Goal: Task Accomplishment & Management: Complete application form

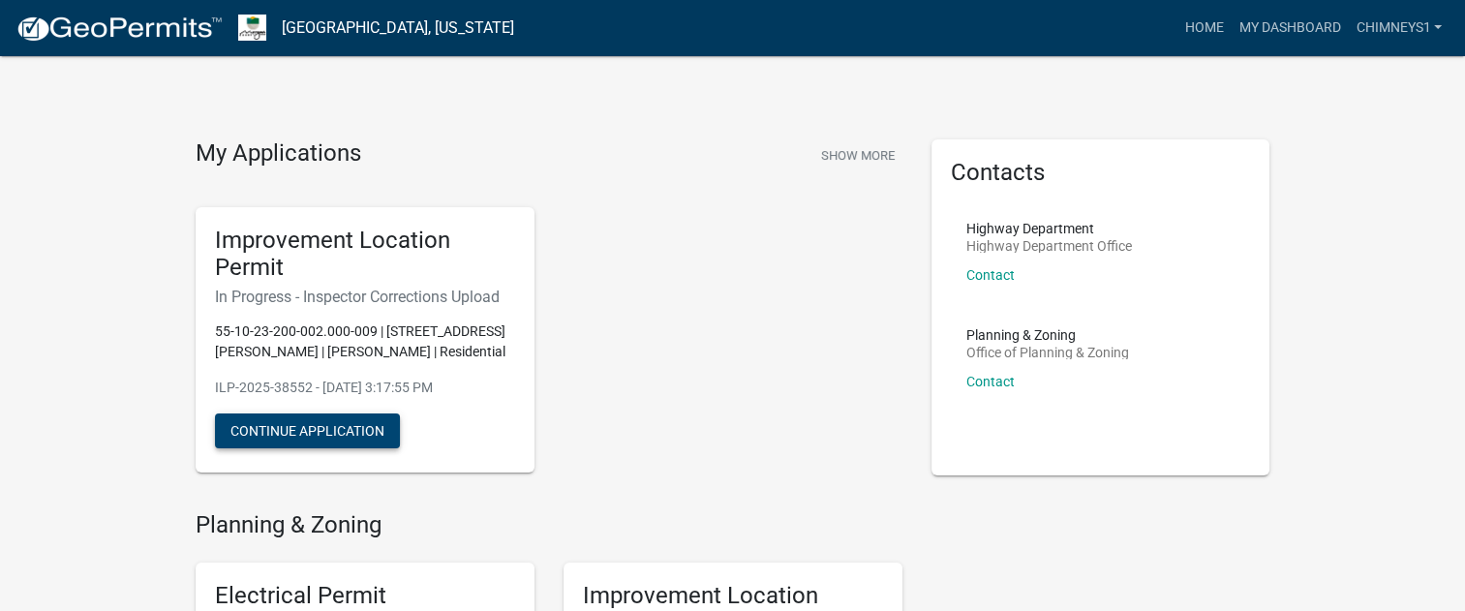
click at [263, 426] on button "Continue Application" at bounding box center [307, 430] width 185 height 35
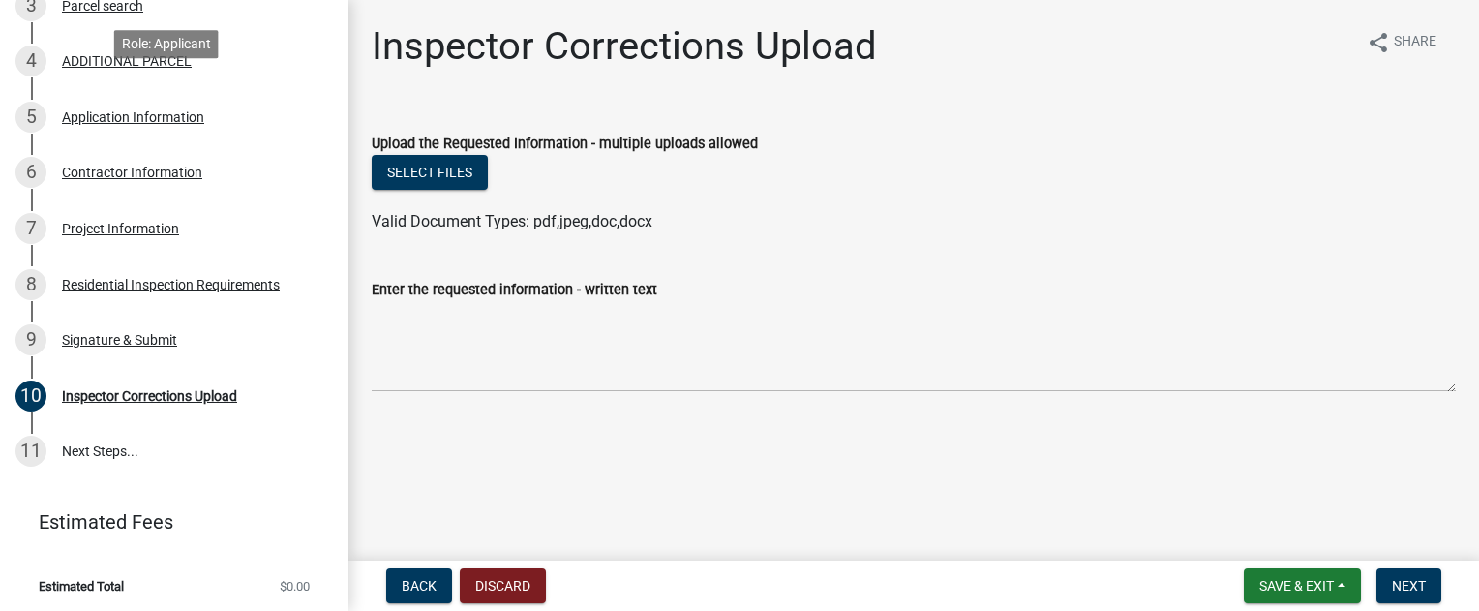
scroll to position [474, 0]
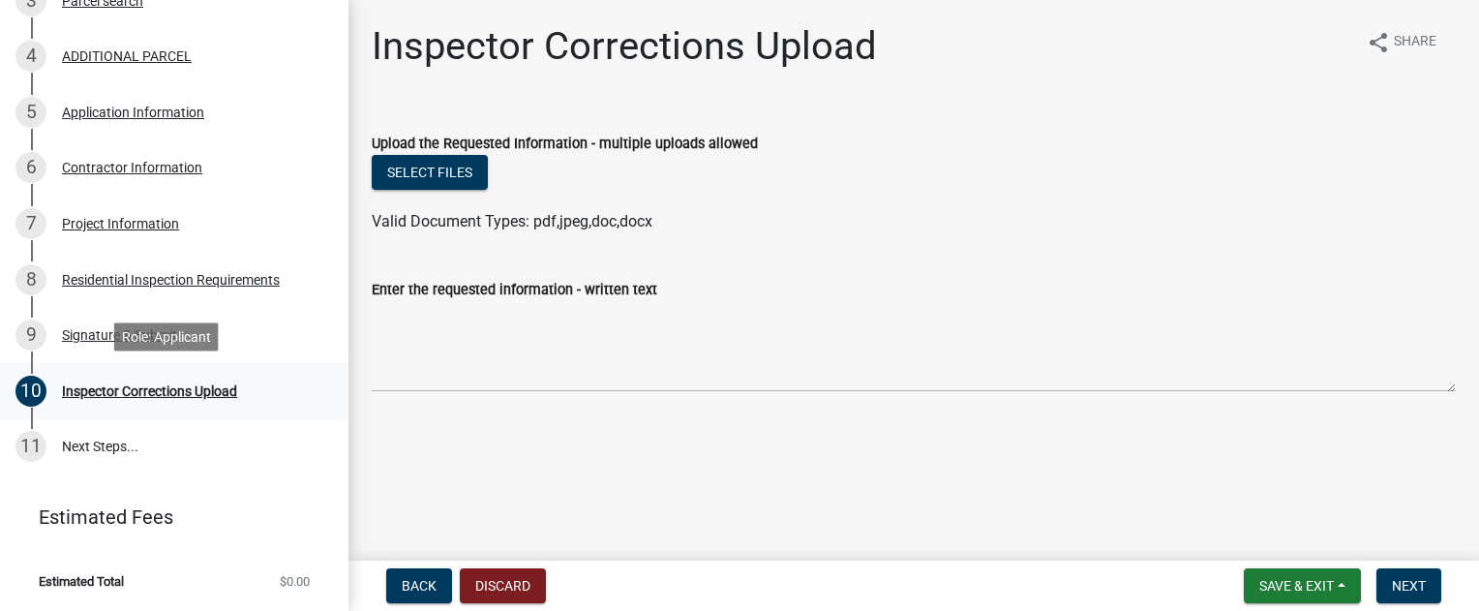
click at [149, 386] on div "Inspector Corrections Upload" at bounding box center [149, 391] width 175 height 14
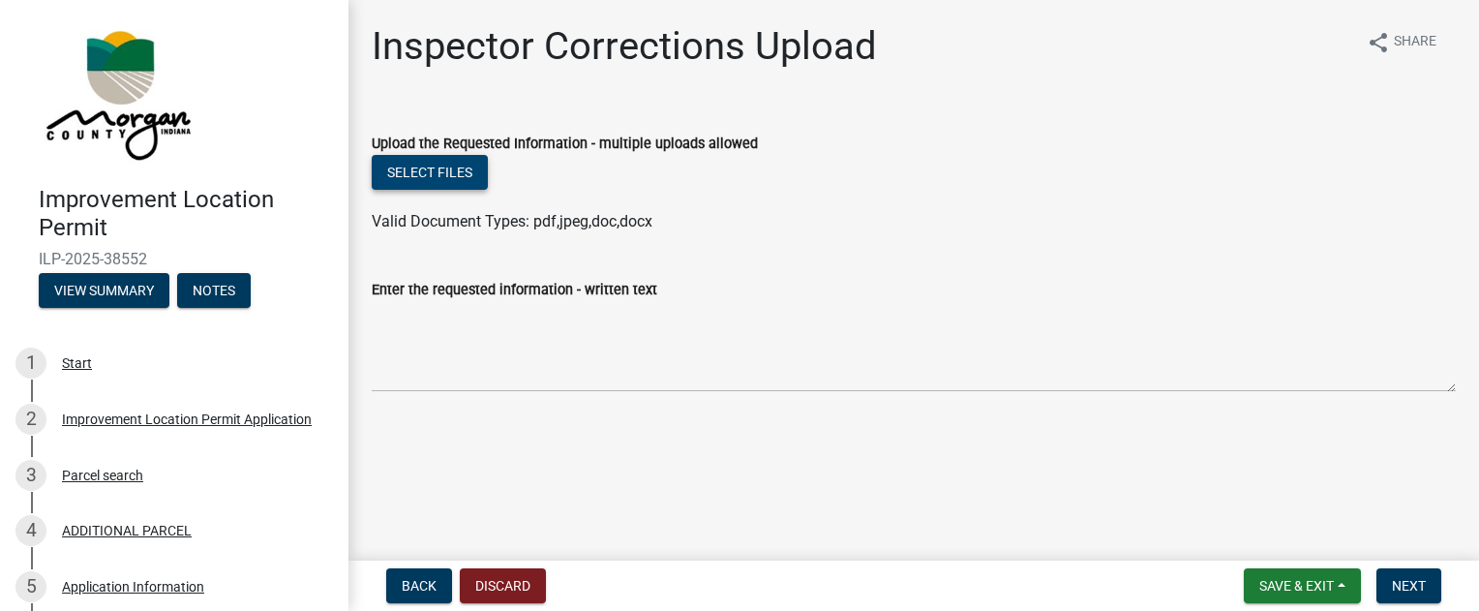
click at [413, 164] on button "Select files" at bounding box center [430, 172] width 116 height 35
click at [219, 290] on button "Notes" at bounding box center [214, 290] width 74 height 35
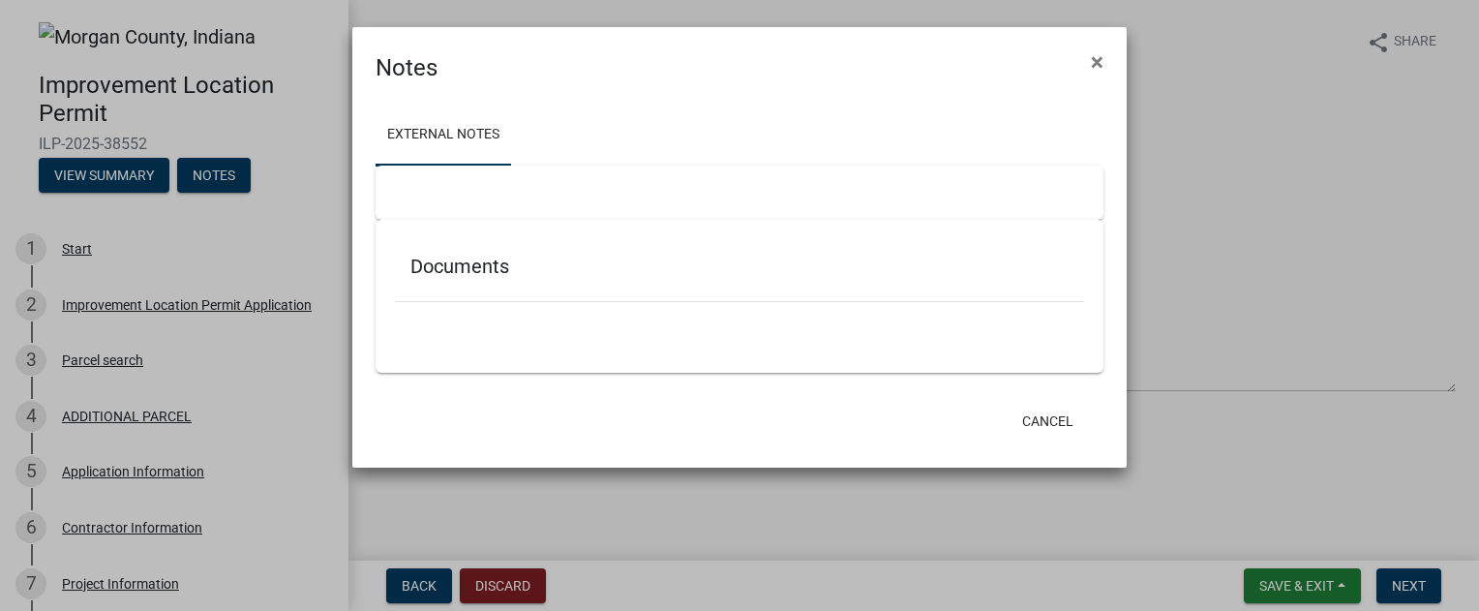
click at [463, 117] on link "External Notes" at bounding box center [444, 136] width 136 height 62
click at [439, 197] on div at bounding box center [740, 193] width 728 height 54
click at [1092, 65] on span "×" at bounding box center [1097, 61] width 13 height 27
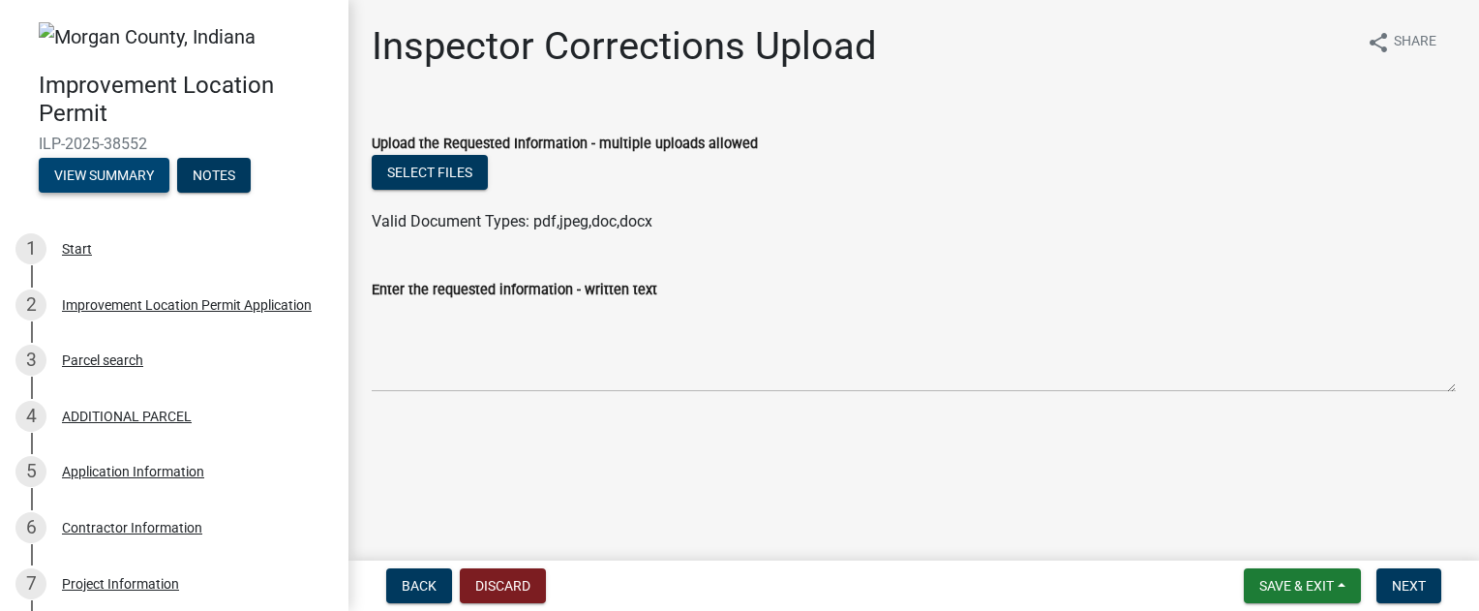
click at [104, 174] on button "View Summary" at bounding box center [104, 175] width 131 height 35
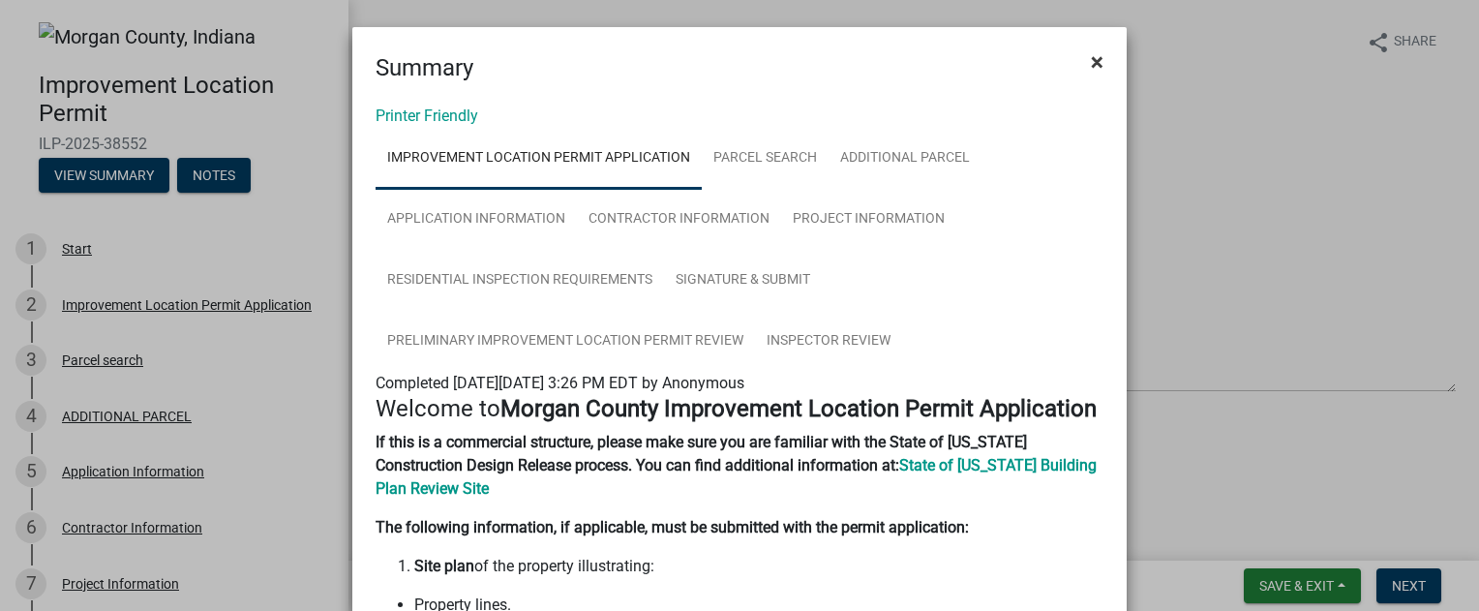
click at [1091, 54] on span "×" at bounding box center [1097, 61] width 13 height 27
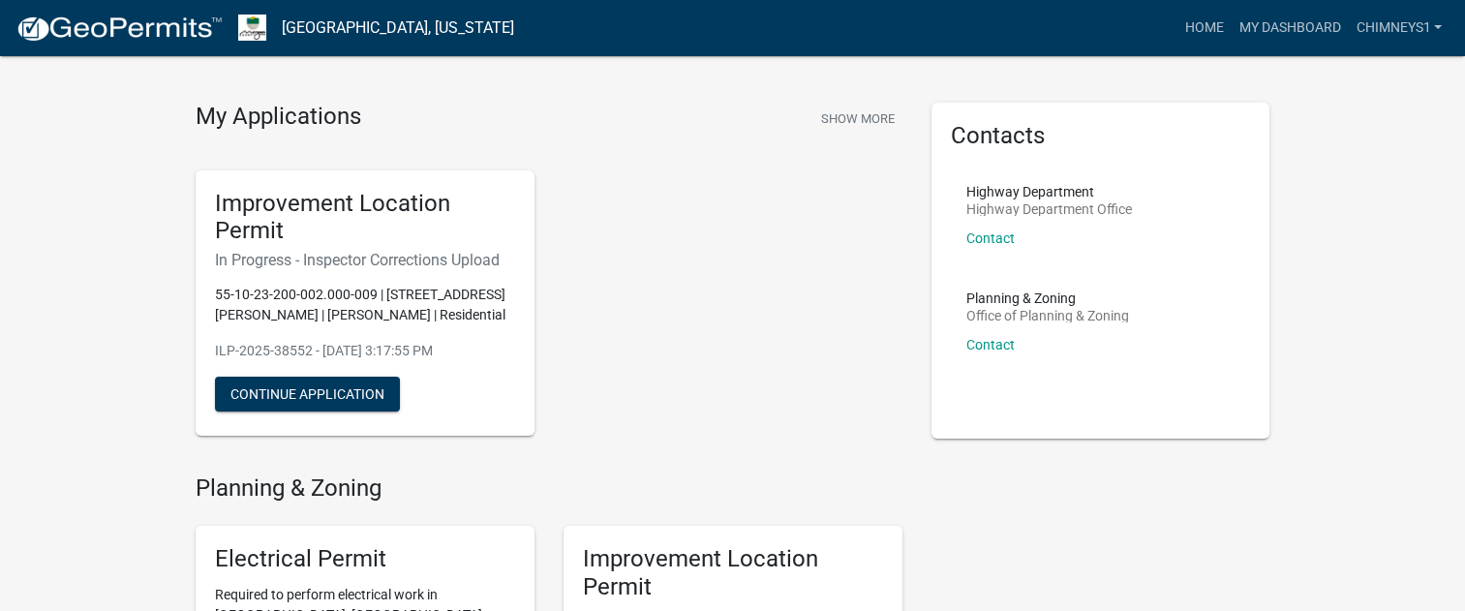
scroll to position [6, 0]
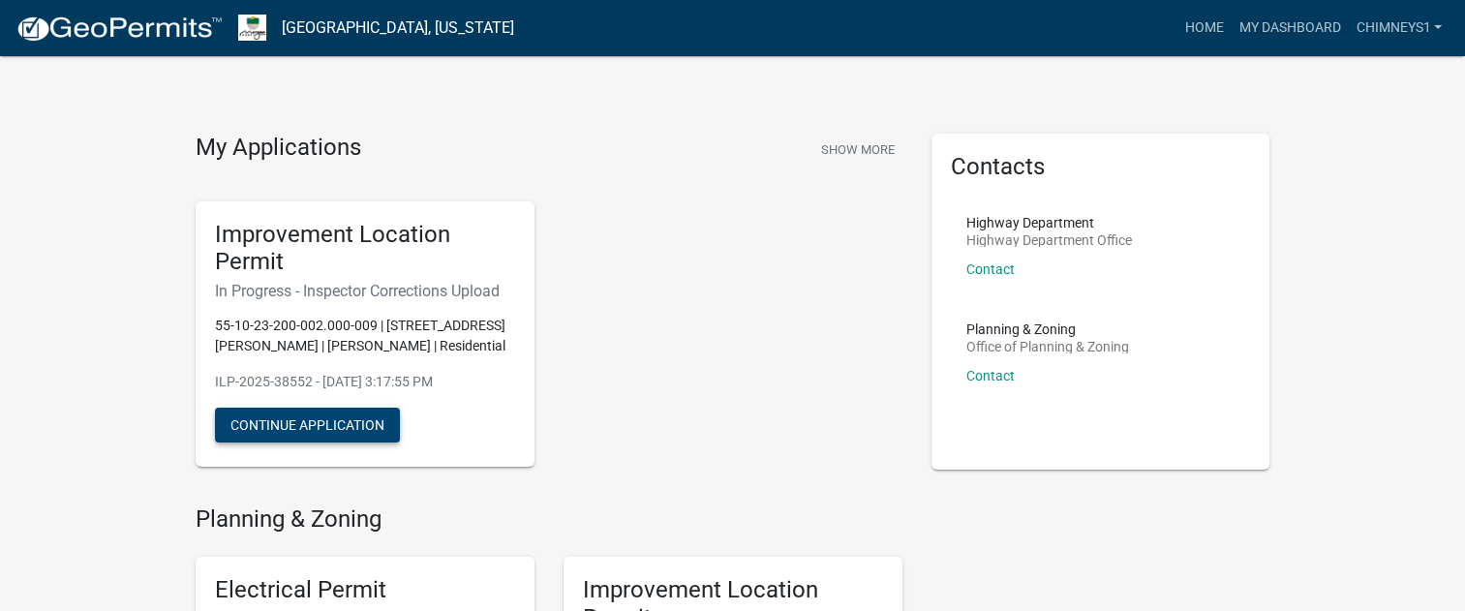
click at [302, 426] on button "Continue Application" at bounding box center [307, 425] width 185 height 35
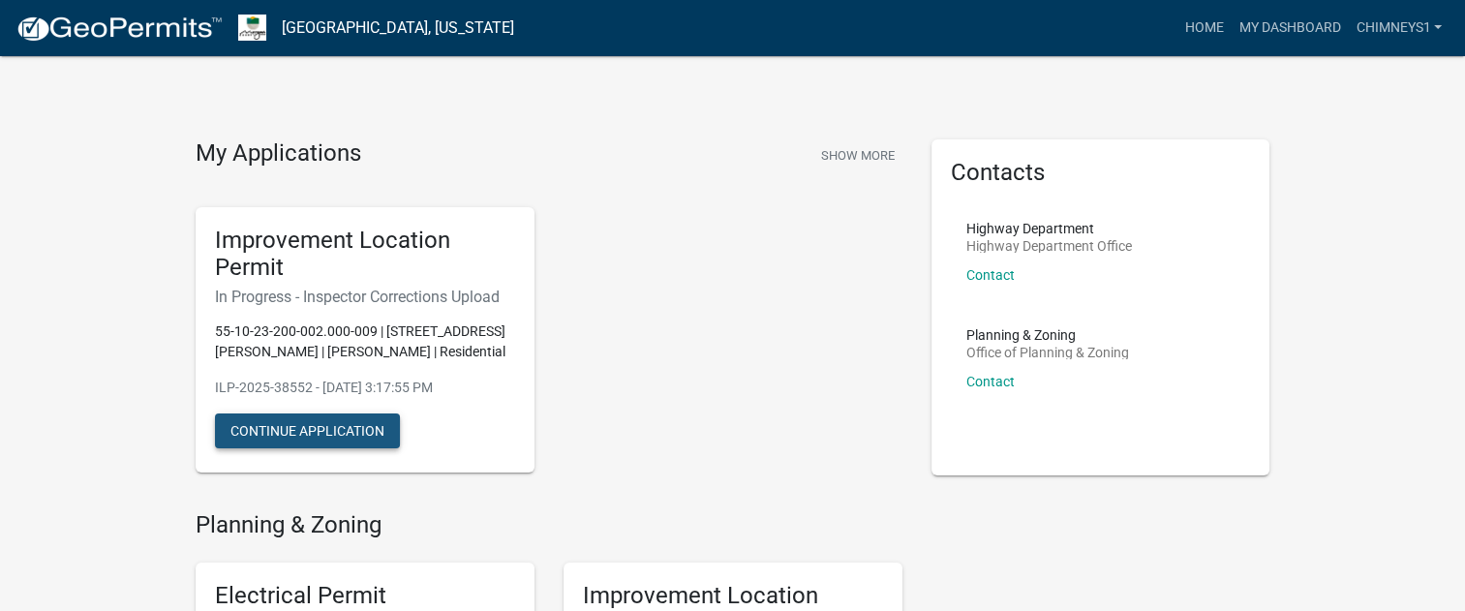
click at [241, 422] on button "Continue Application" at bounding box center [307, 430] width 185 height 35
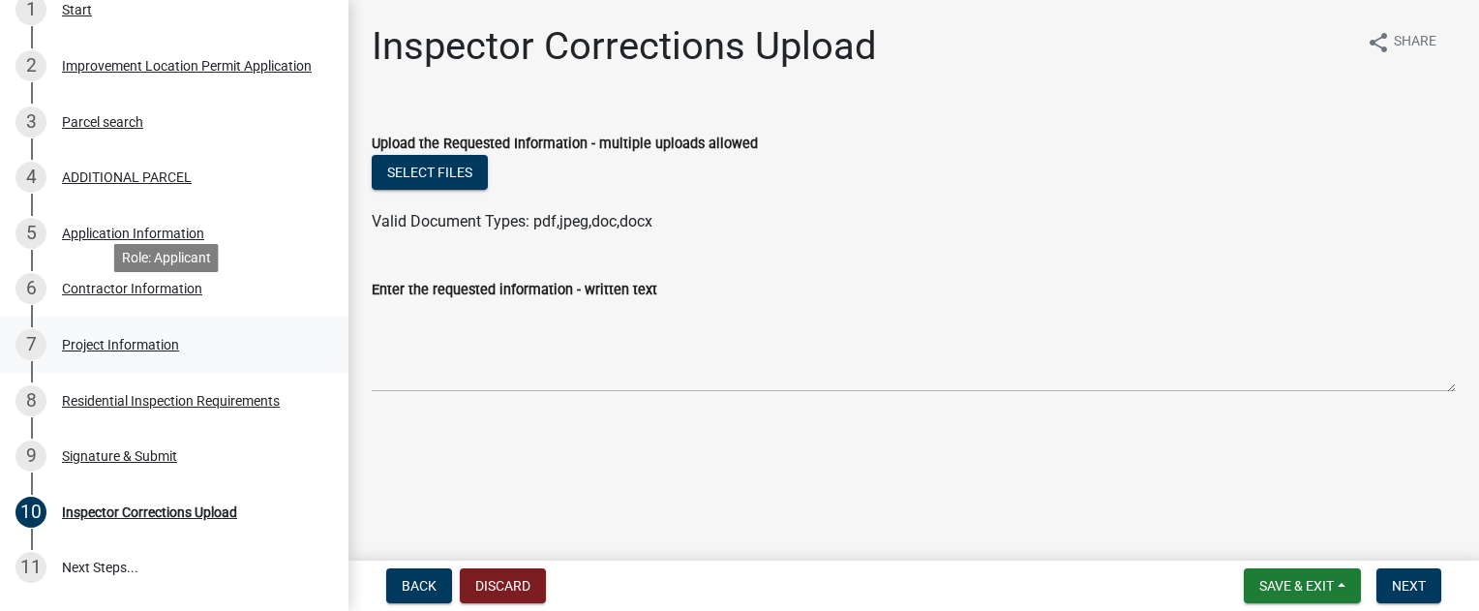
scroll to position [387, 0]
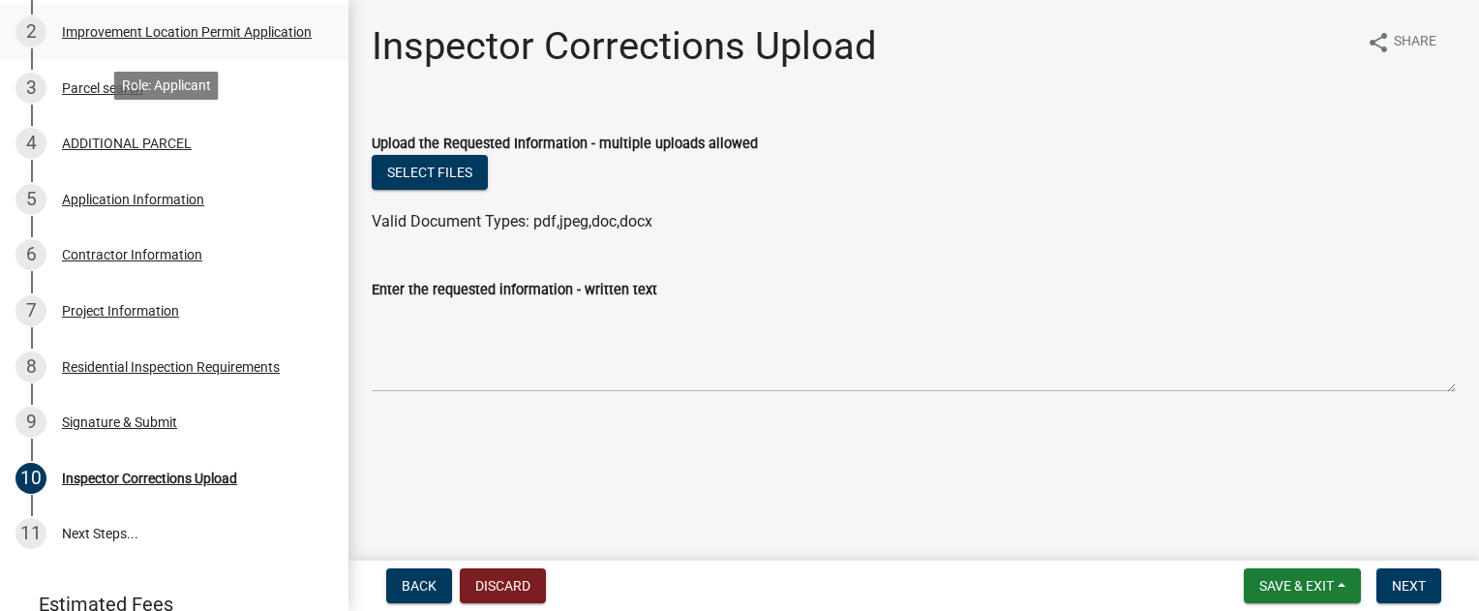
click at [135, 25] on div "Improvement Location Permit Application" at bounding box center [187, 32] width 250 height 14
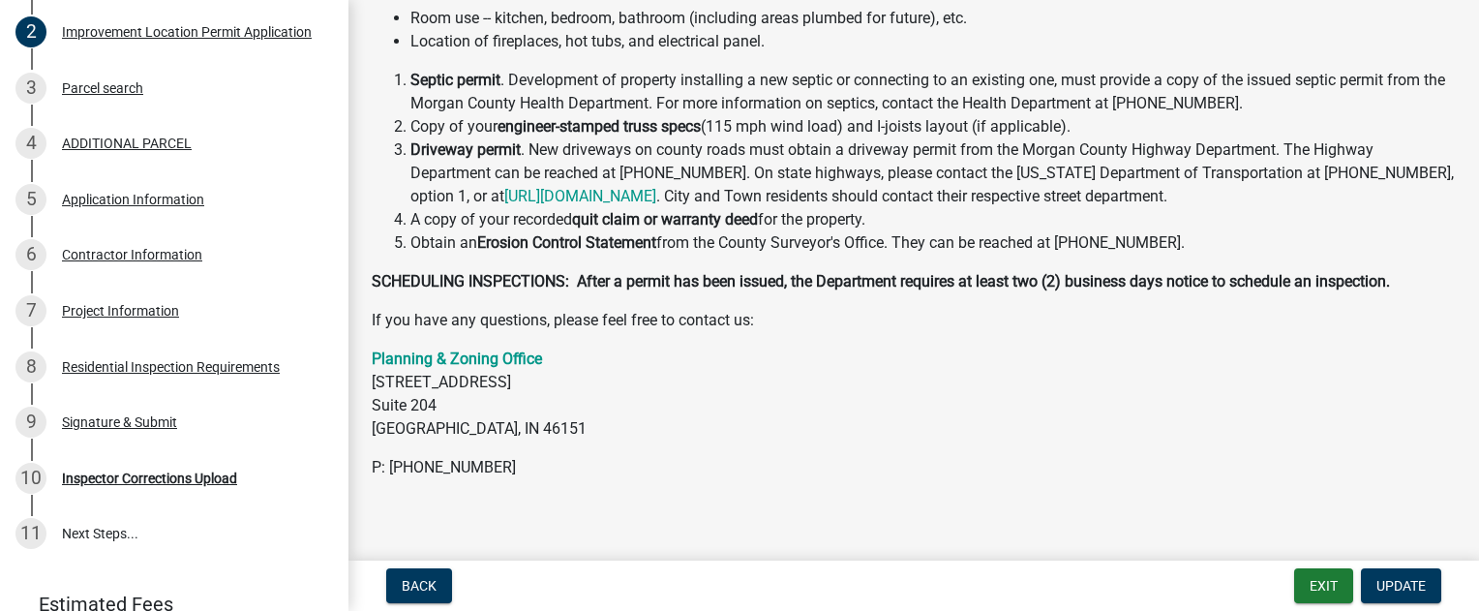
scroll to position [511, 0]
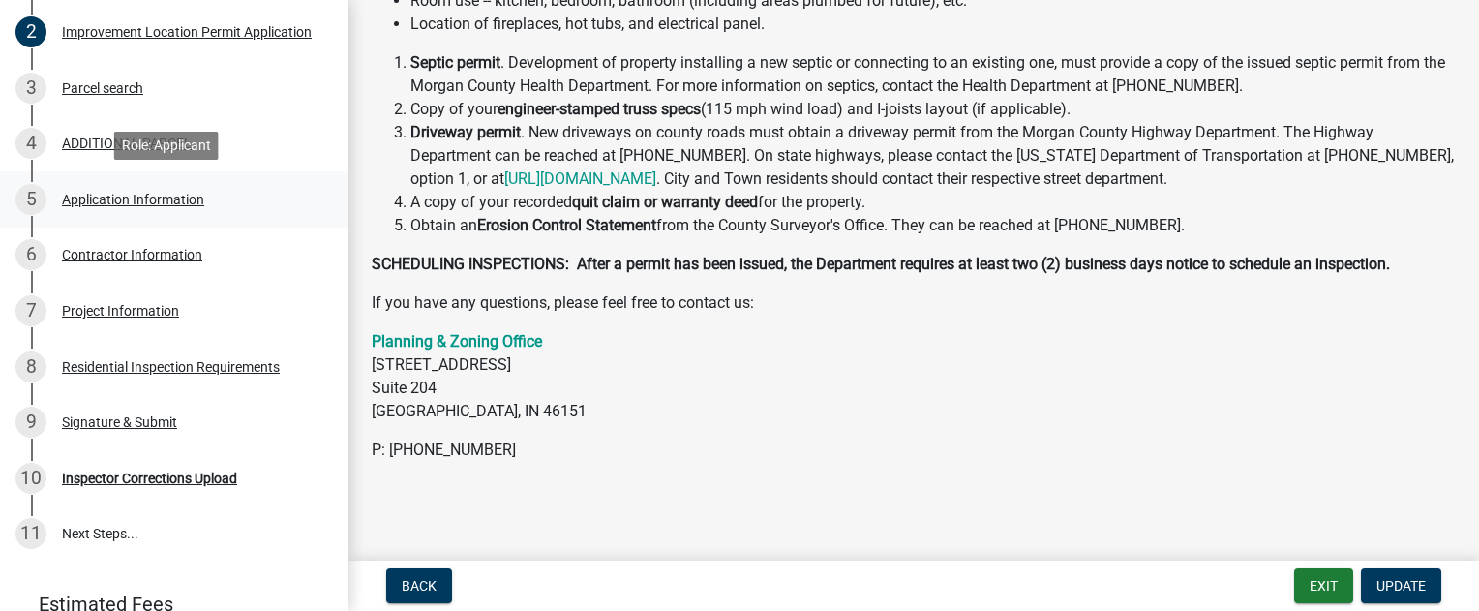
click at [128, 189] on div "5 Application Information" at bounding box center [166, 199] width 302 height 31
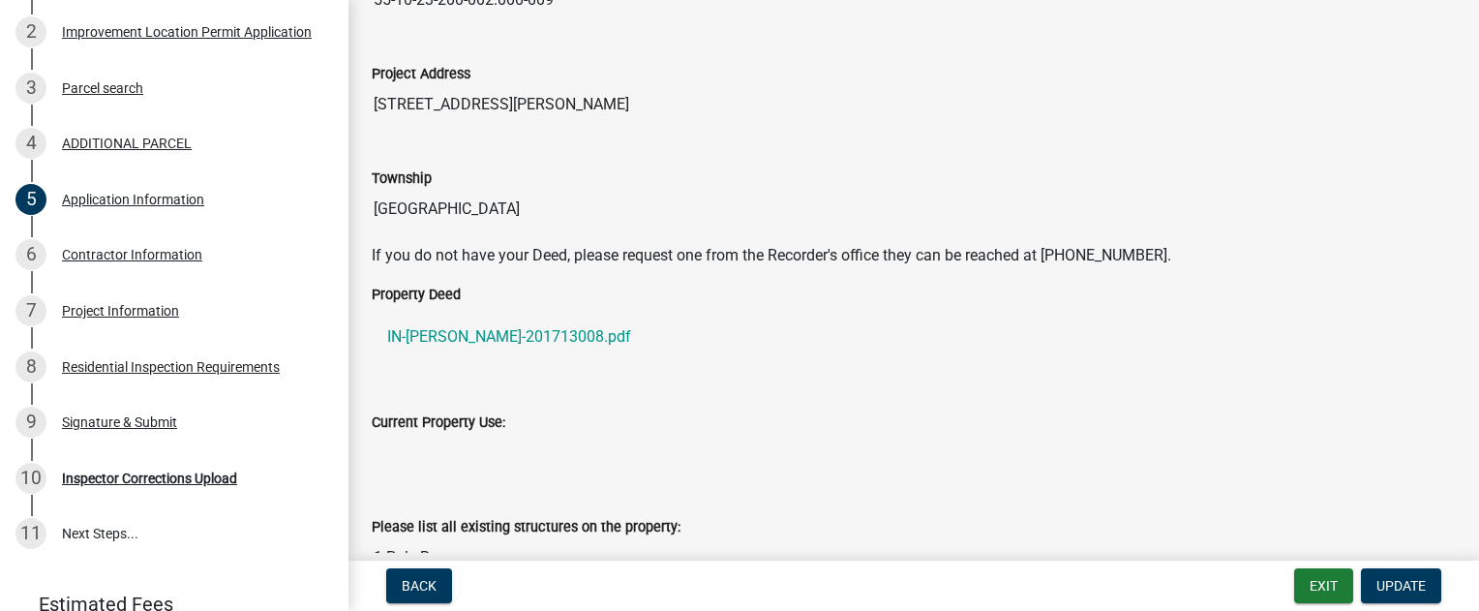
scroll to position [248, 0]
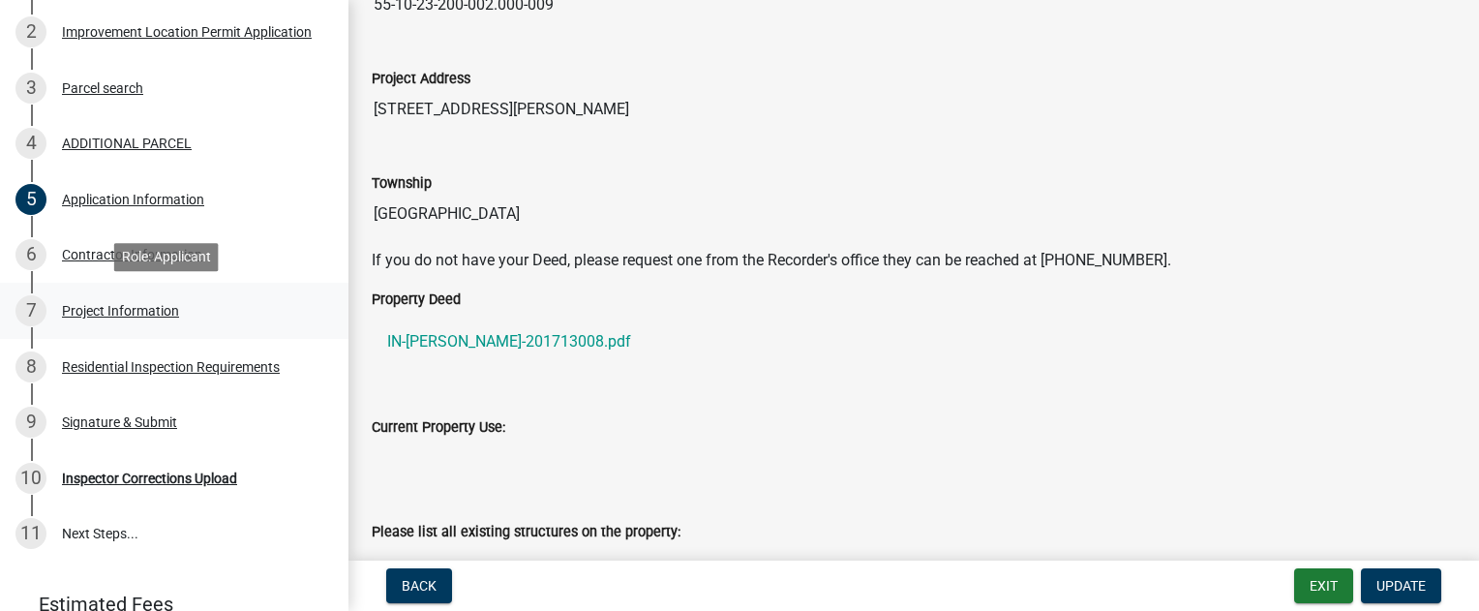
click at [144, 304] on div "Project Information" at bounding box center [120, 311] width 117 height 14
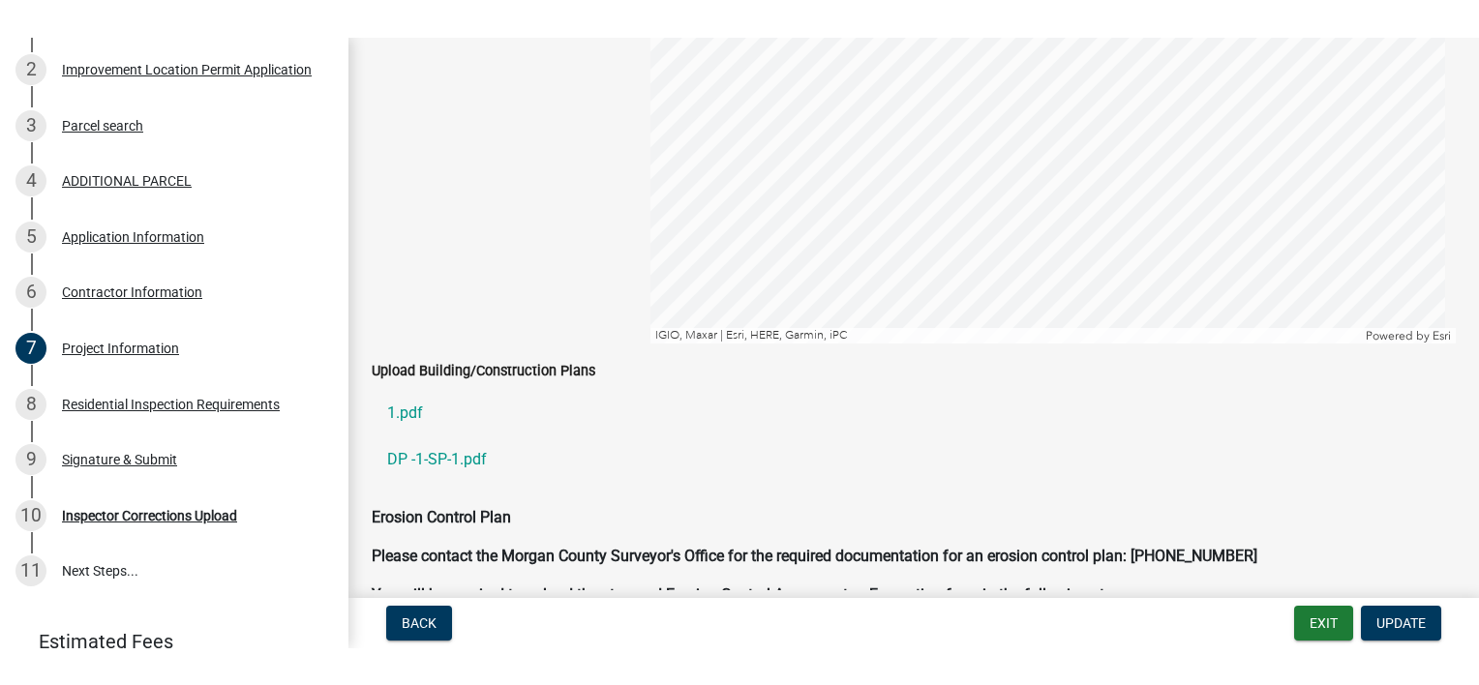
scroll to position [4066, 0]
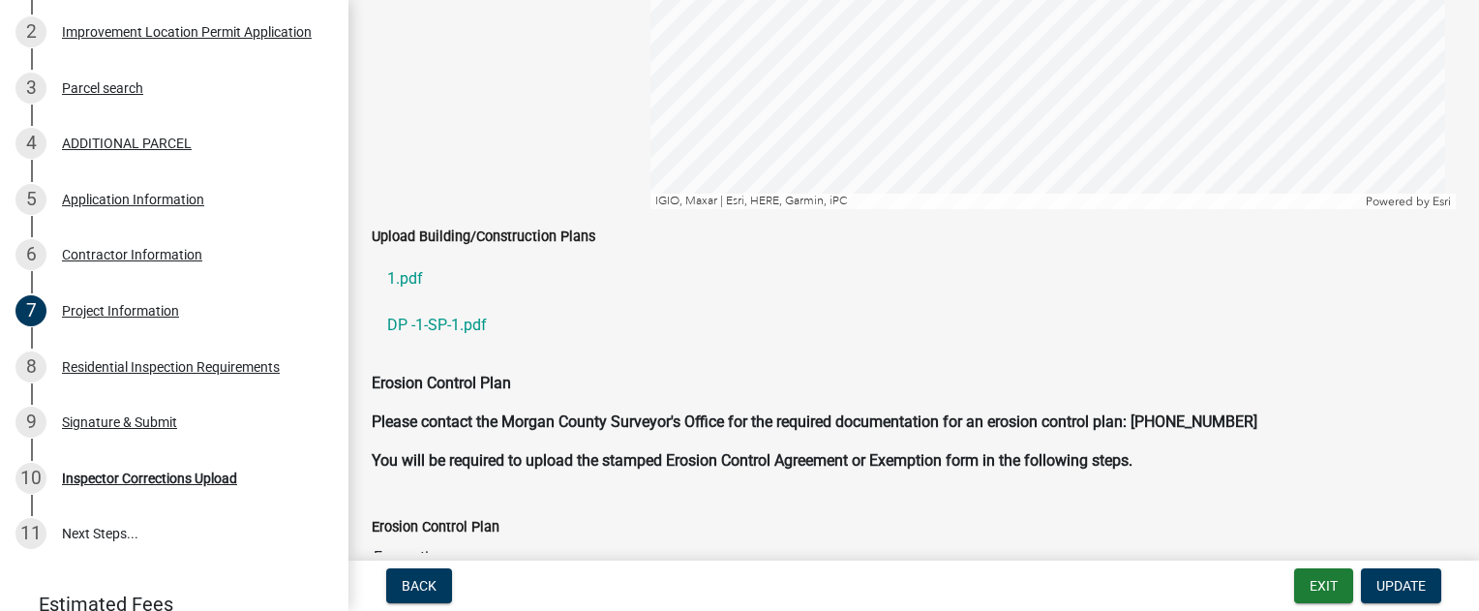
drag, startPoint x: 418, startPoint y: 262, endPoint x: 615, endPoint y: 111, distance: 247.8
click at [418, 265] on link "1.pdf" at bounding box center [914, 279] width 1084 height 46
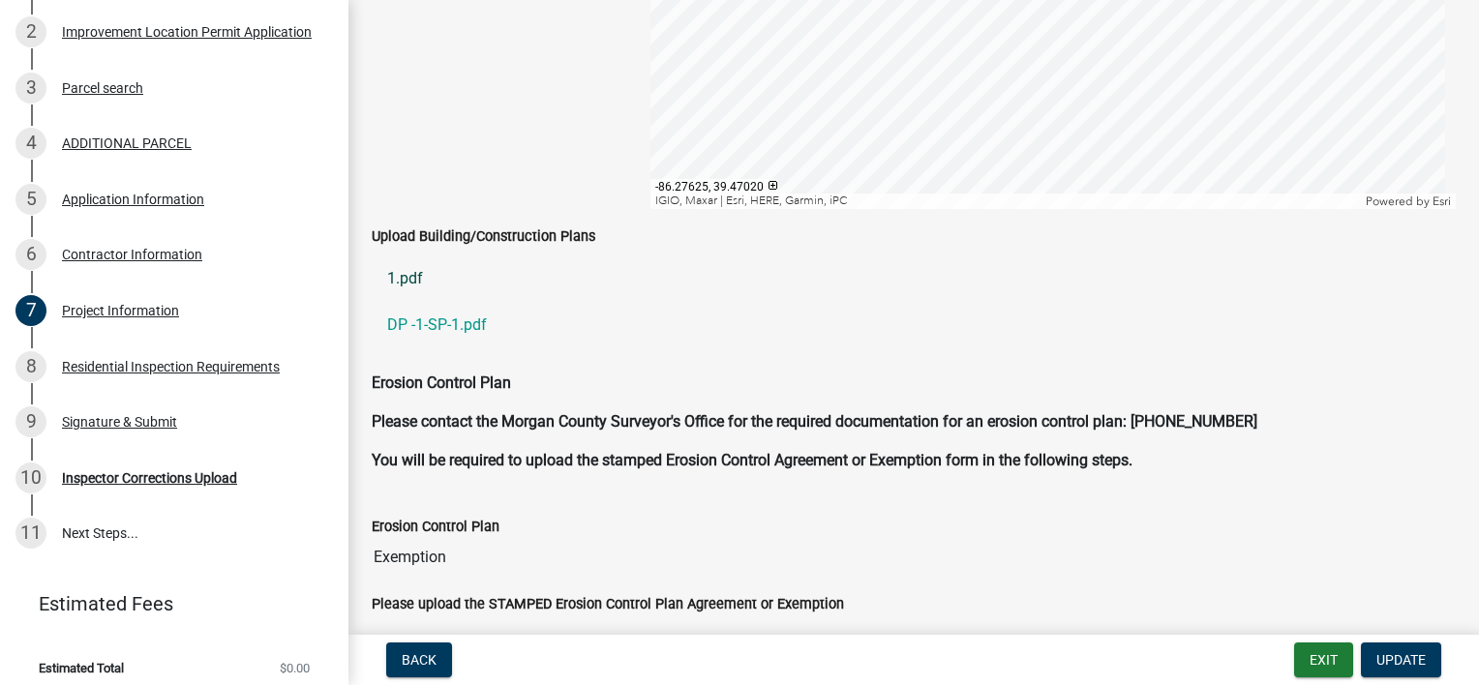
click at [418, 271] on link "1.pdf" at bounding box center [914, 279] width 1084 height 46
click at [432, 315] on link "DP -1-SP-1.pdf" at bounding box center [914, 325] width 1084 height 46
